Goal: Information Seeking & Learning: Learn about a topic

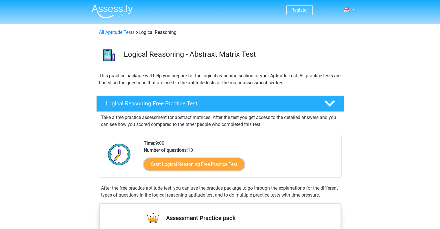
click at [182, 163] on link "Start Logical Reasoning Free Practice Test" at bounding box center [194, 164] width 101 height 12
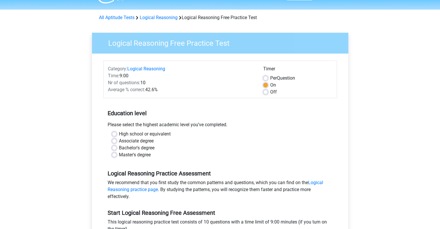
scroll to position [18, 0]
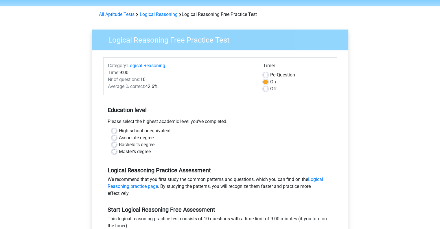
click at [132, 151] on label "Master's degree" at bounding box center [135, 151] width 32 height 7
click at [117, 151] on input "Master's degree" at bounding box center [114, 151] width 5 height 6
radio input "true"
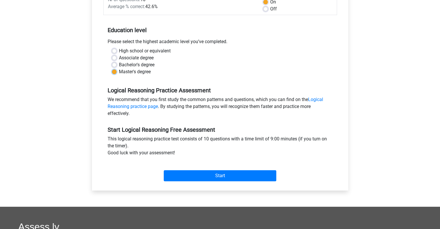
scroll to position [99, 0]
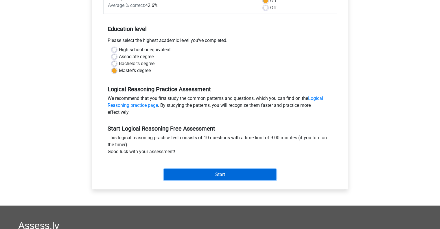
click at [214, 176] on input "Start" at bounding box center [220, 174] width 113 height 11
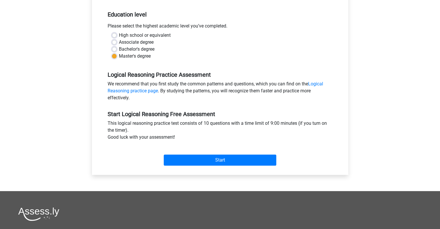
scroll to position [113, 0]
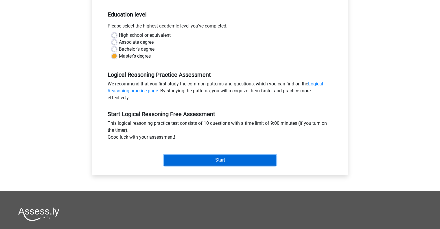
click at [223, 159] on input "Start" at bounding box center [220, 159] width 113 height 11
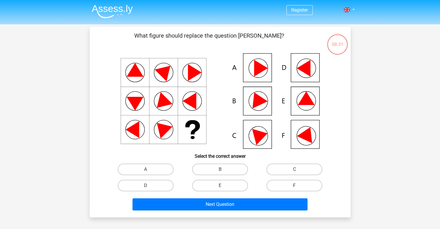
click at [288, 183] on label "F" at bounding box center [294, 186] width 56 height 12
click at [294, 185] on input "F" at bounding box center [296, 187] width 4 height 4
radio input "true"
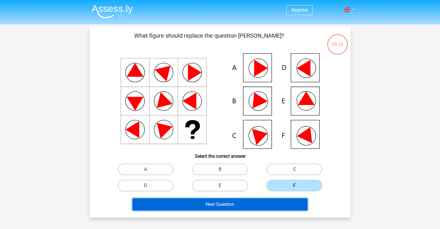
click at [243, 207] on button "Next Question" at bounding box center [219, 204] width 175 height 12
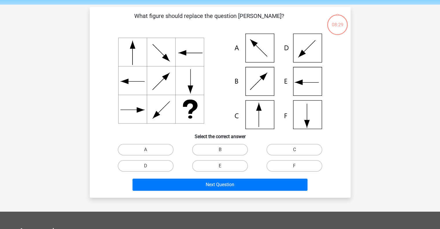
scroll to position [27, 0]
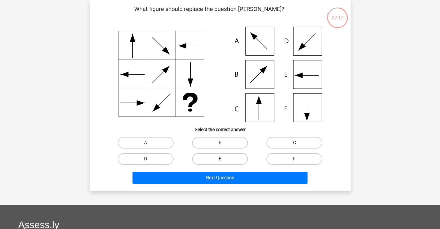
click at [298, 142] on label "C" at bounding box center [294, 143] width 56 height 12
click at [298, 143] on input "C" at bounding box center [296, 145] width 4 height 4
radio input "true"
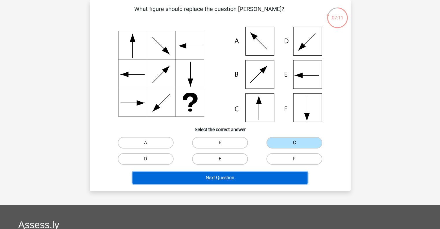
click at [223, 176] on button "Next Question" at bounding box center [219, 177] width 175 height 12
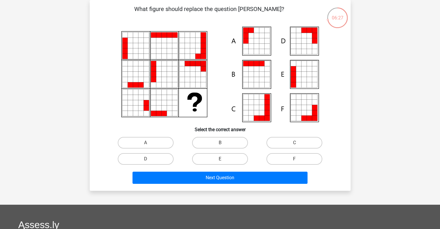
click at [220, 140] on label "B" at bounding box center [220, 143] width 56 height 12
click at [220, 143] on input "B" at bounding box center [222, 145] width 4 height 4
radio input "true"
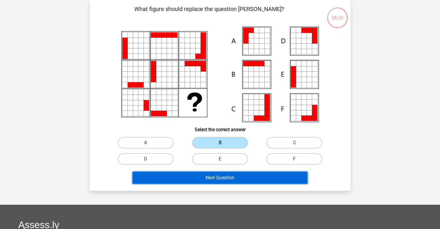
click at [221, 177] on button "Next Question" at bounding box center [219, 177] width 175 height 12
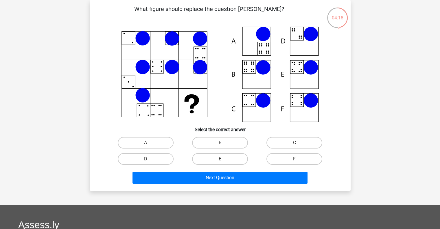
click at [222, 142] on label "B" at bounding box center [220, 143] width 56 height 12
click at [222, 143] on input "B" at bounding box center [222, 145] width 4 height 4
radio input "true"
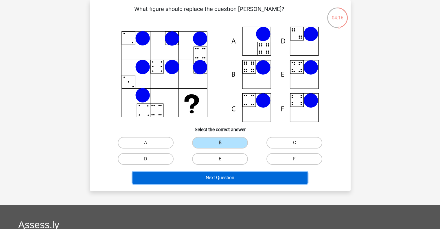
click at [214, 178] on button "Next Question" at bounding box center [219, 177] width 175 height 12
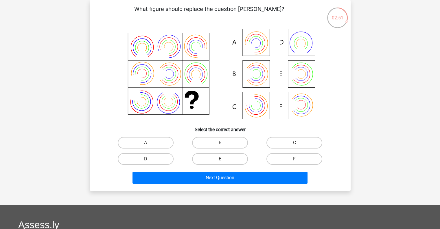
click at [233, 143] on label "B" at bounding box center [220, 143] width 56 height 12
click at [224, 143] on input "B" at bounding box center [222, 145] width 4 height 4
radio input "true"
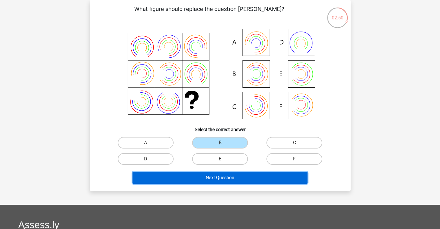
click at [219, 179] on button "Next Question" at bounding box center [219, 177] width 175 height 12
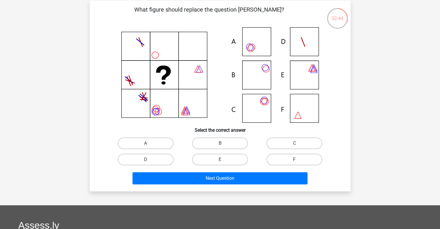
scroll to position [28, 0]
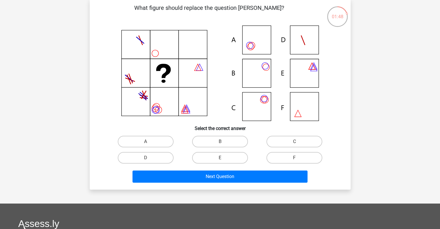
click at [290, 141] on label "C" at bounding box center [294, 142] width 56 height 12
click at [294, 141] on input "C" at bounding box center [296, 143] width 4 height 4
radio input "true"
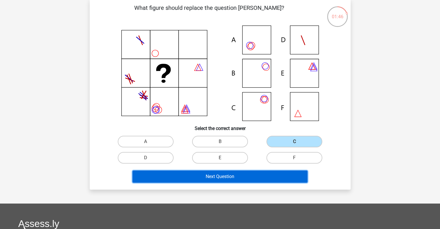
click at [234, 180] on button "Next Question" at bounding box center [219, 176] width 175 height 12
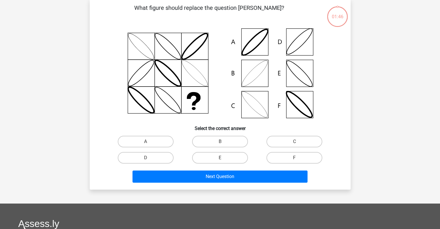
scroll to position [27, 0]
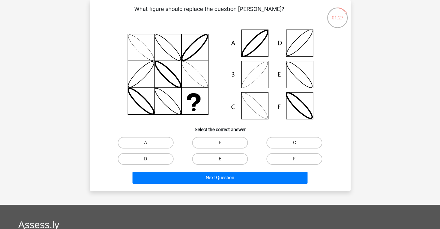
click at [217, 141] on label "B" at bounding box center [220, 143] width 56 height 12
click at [220, 143] on input "B" at bounding box center [222, 145] width 4 height 4
radio input "true"
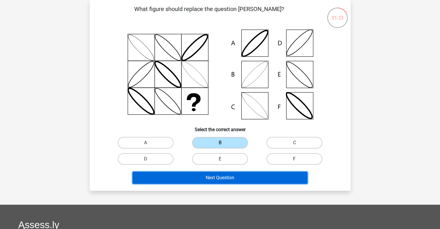
click at [190, 175] on button "Next Question" at bounding box center [219, 177] width 175 height 12
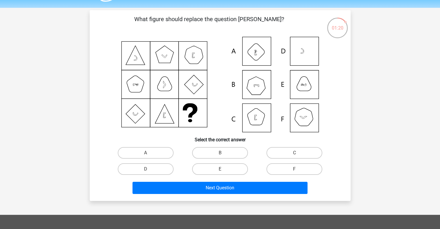
scroll to position [16, 0]
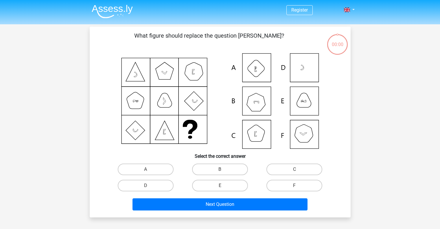
scroll to position [16, 0]
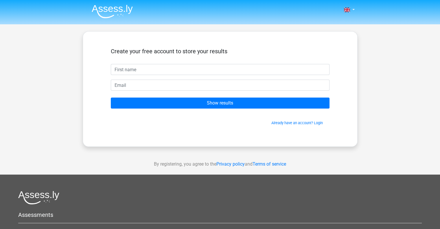
click at [153, 152] on div "Nederlands English" at bounding box center [220, 163] width 440 height 327
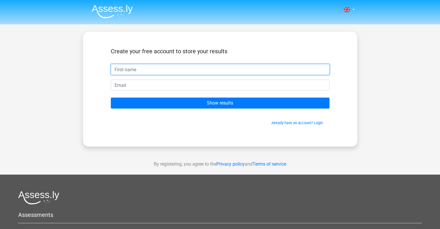
click at [179, 69] on input "text" at bounding box center [220, 69] width 219 height 11
type input "danae"
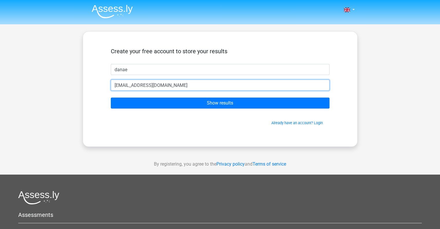
type input "[EMAIL_ADDRESS][DOMAIN_NAME]"
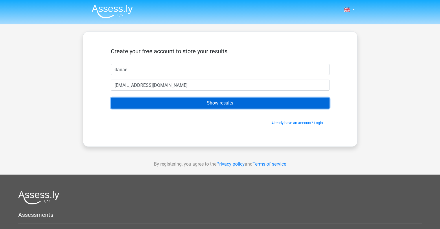
click at [196, 99] on input "Show results" at bounding box center [220, 102] width 219 height 11
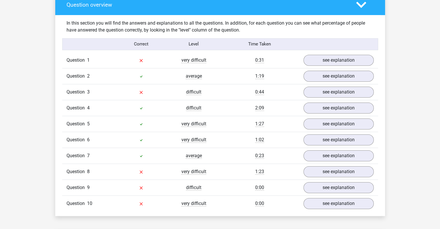
scroll to position [434, 0]
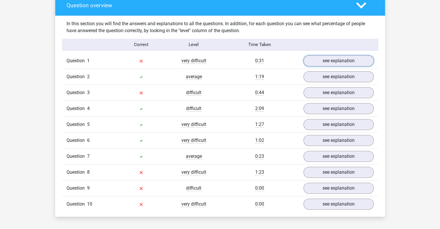
click at [327, 62] on link "see explanation" at bounding box center [338, 60] width 70 height 11
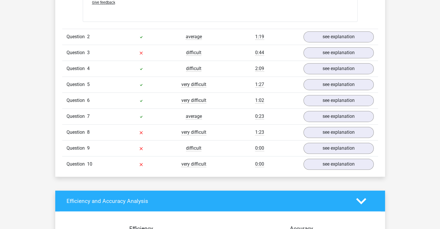
scroll to position [843, 0]
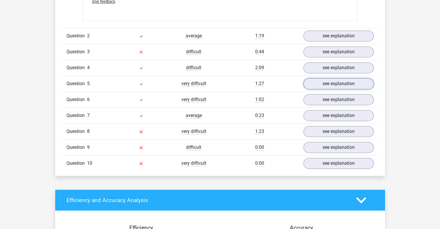
click at [327, 85] on link "see explanation" at bounding box center [338, 83] width 70 height 11
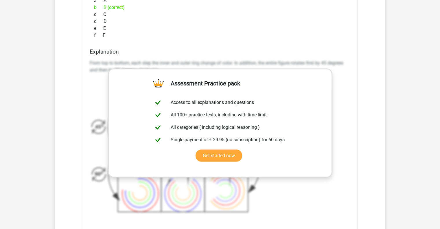
scroll to position [1059, 0]
click at [355, 150] on div "What figure should replace the question [PERSON_NAME]?" at bounding box center [220, 69] width 275 height 374
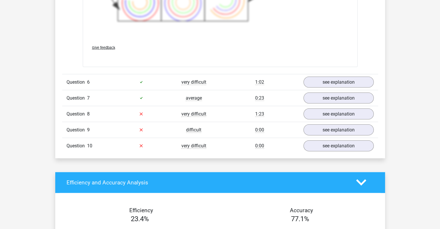
scroll to position [1249, 0]
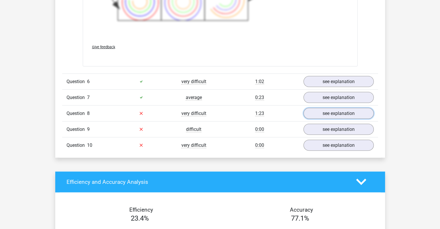
click at [337, 113] on link "see explanation" at bounding box center [338, 113] width 70 height 11
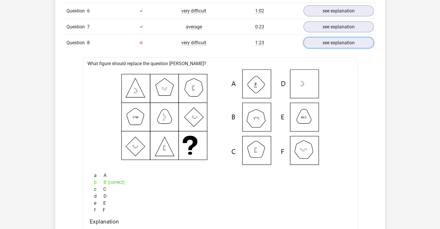
scroll to position [1214, 0]
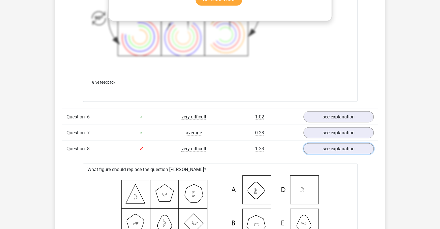
click at [329, 145] on link "see explanation" at bounding box center [338, 148] width 70 height 11
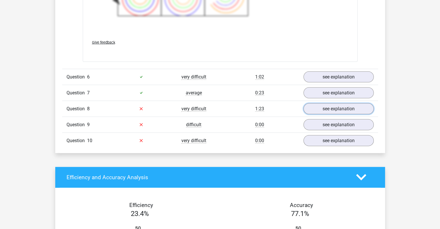
scroll to position [1257, 0]
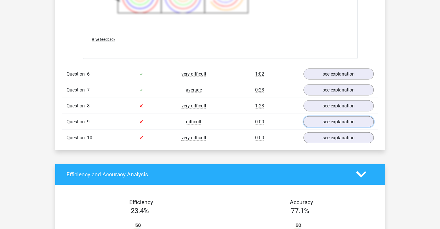
click at [335, 118] on link "see explanation" at bounding box center [338, 121] width 70 height 11
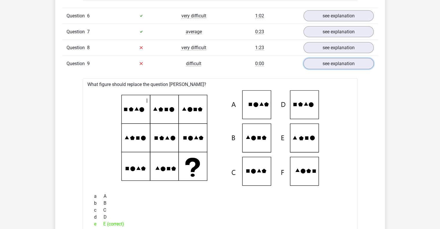
scroll to position [1314, 0]
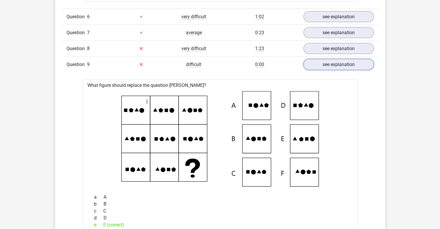
click at [333, 64] on link "see explanation" at bounding box center [338, 64] width 70 height 11
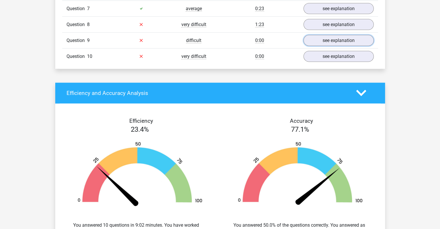
scroll to position [1340, 0]
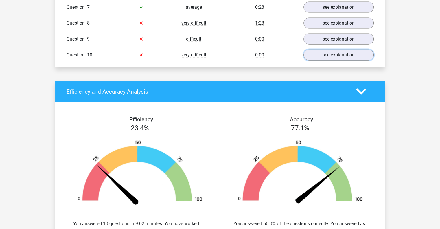
click at [333, 49] on link "see explanation" at bounding box center [338, 54] width 70 height 11
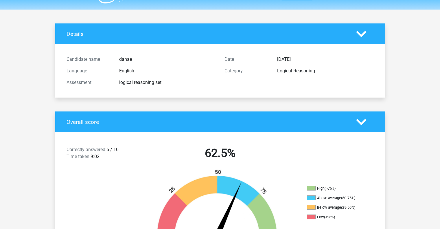
scroll to position [0, 0]
